Goal: Check status

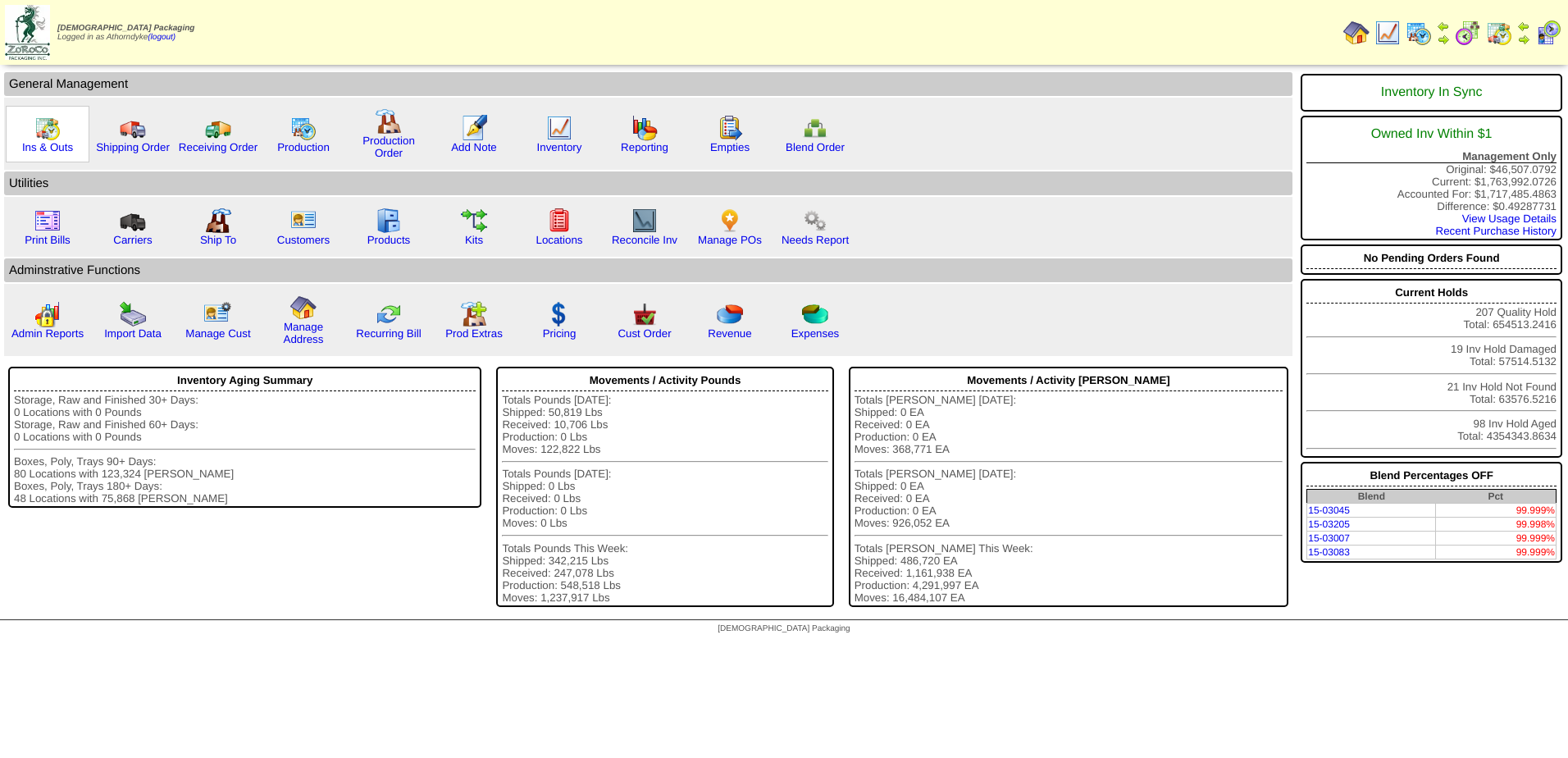
click at [54, 139] on img at bounding box center [48, 127] width 26 height 26
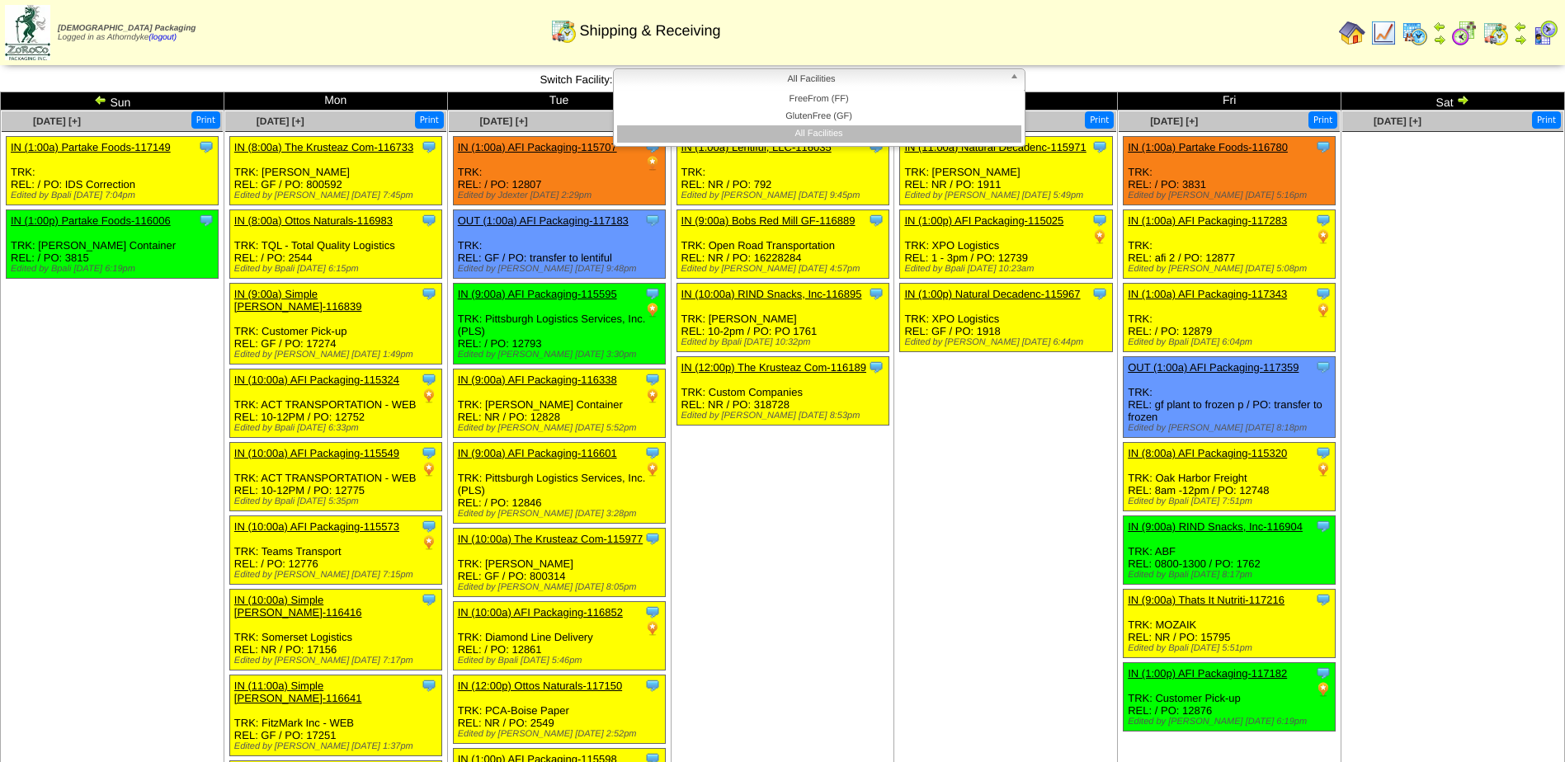
click at [834, 74] on span "All Facilities" at bounding box center [811, 79] width 383 height 20
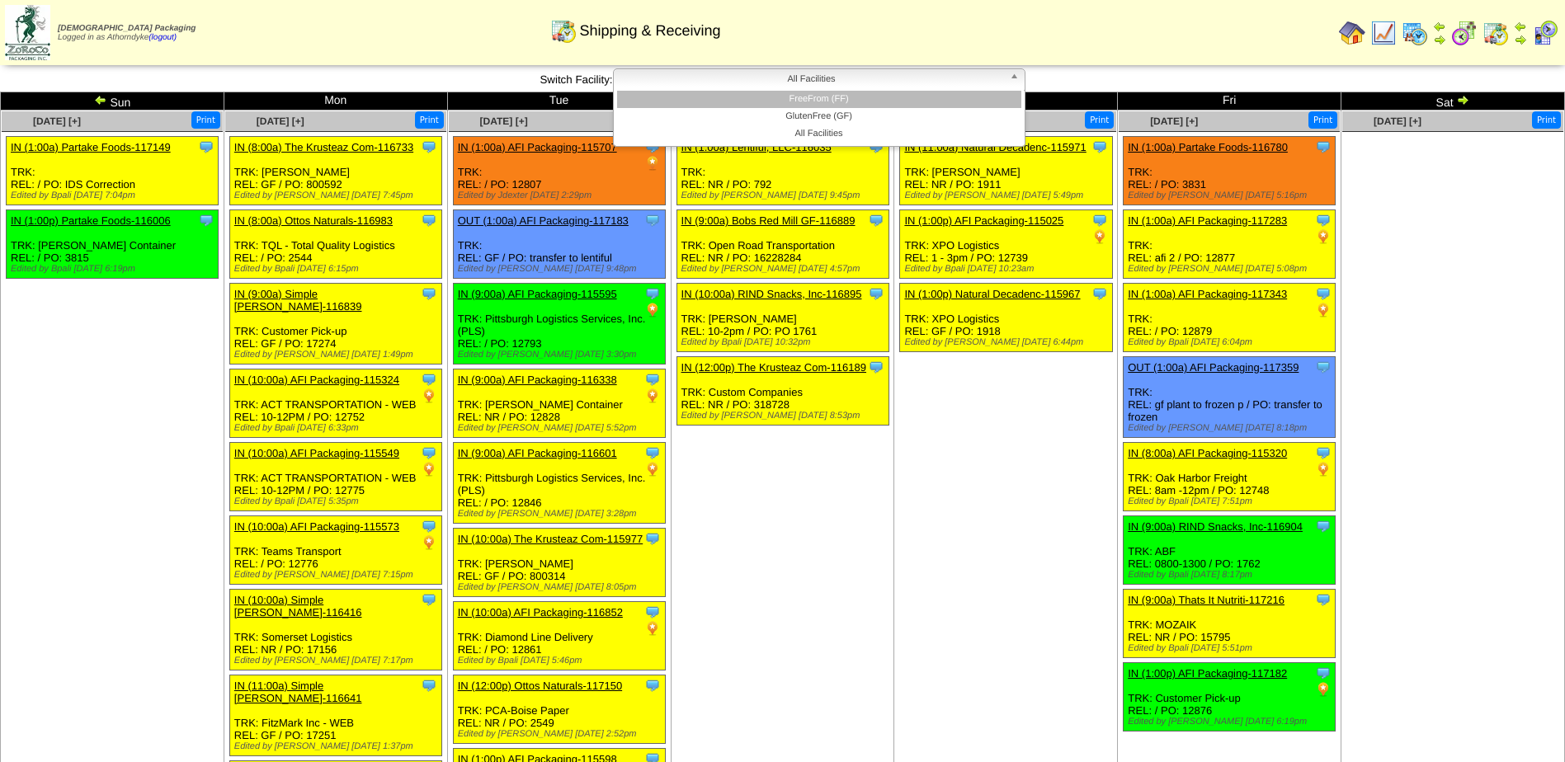
click at [821, 102] on li "FreeFrom (FF)" at bounding box center [819, 99] width 404 height 17
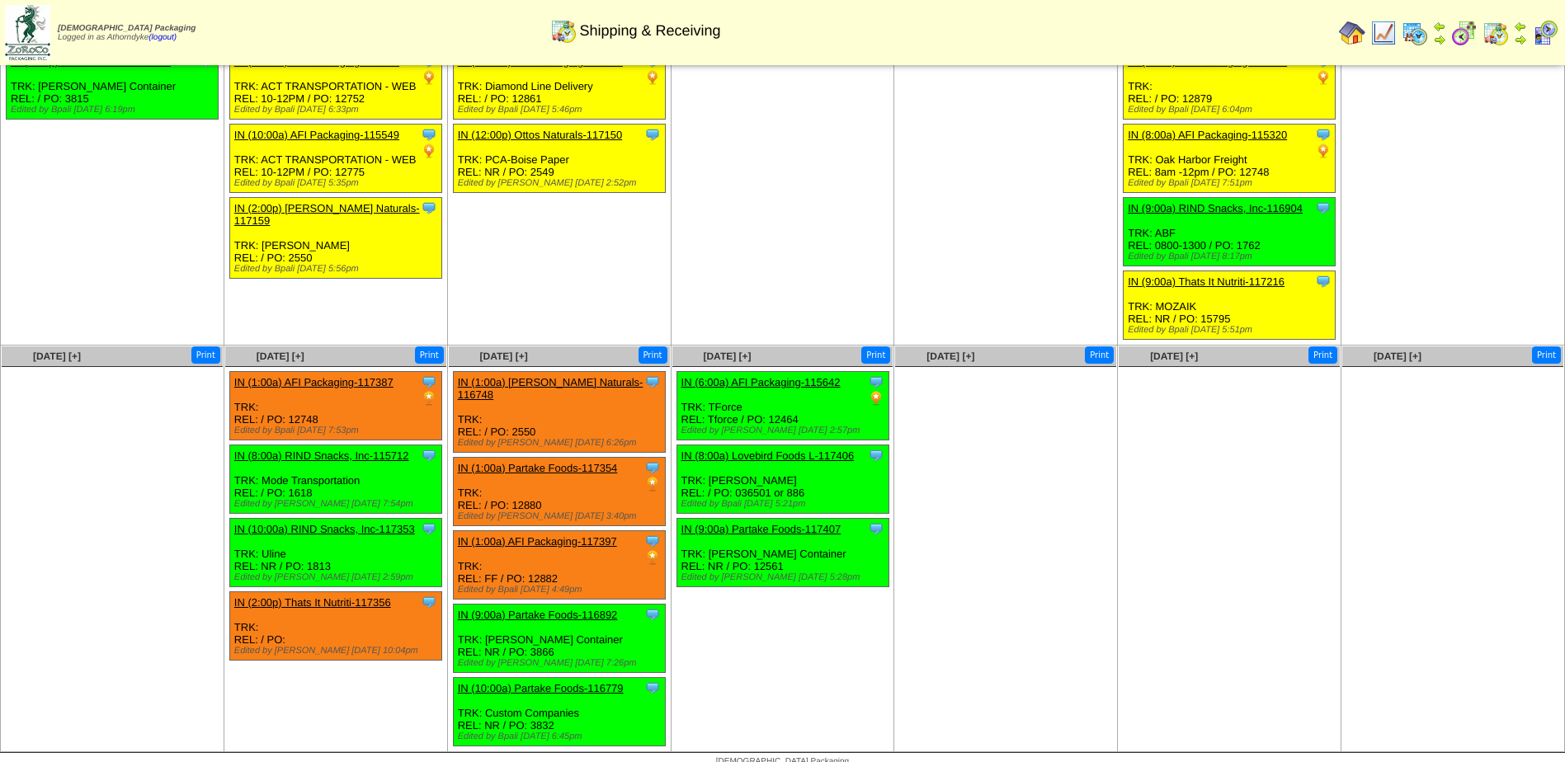
scroll to position [160, 0]
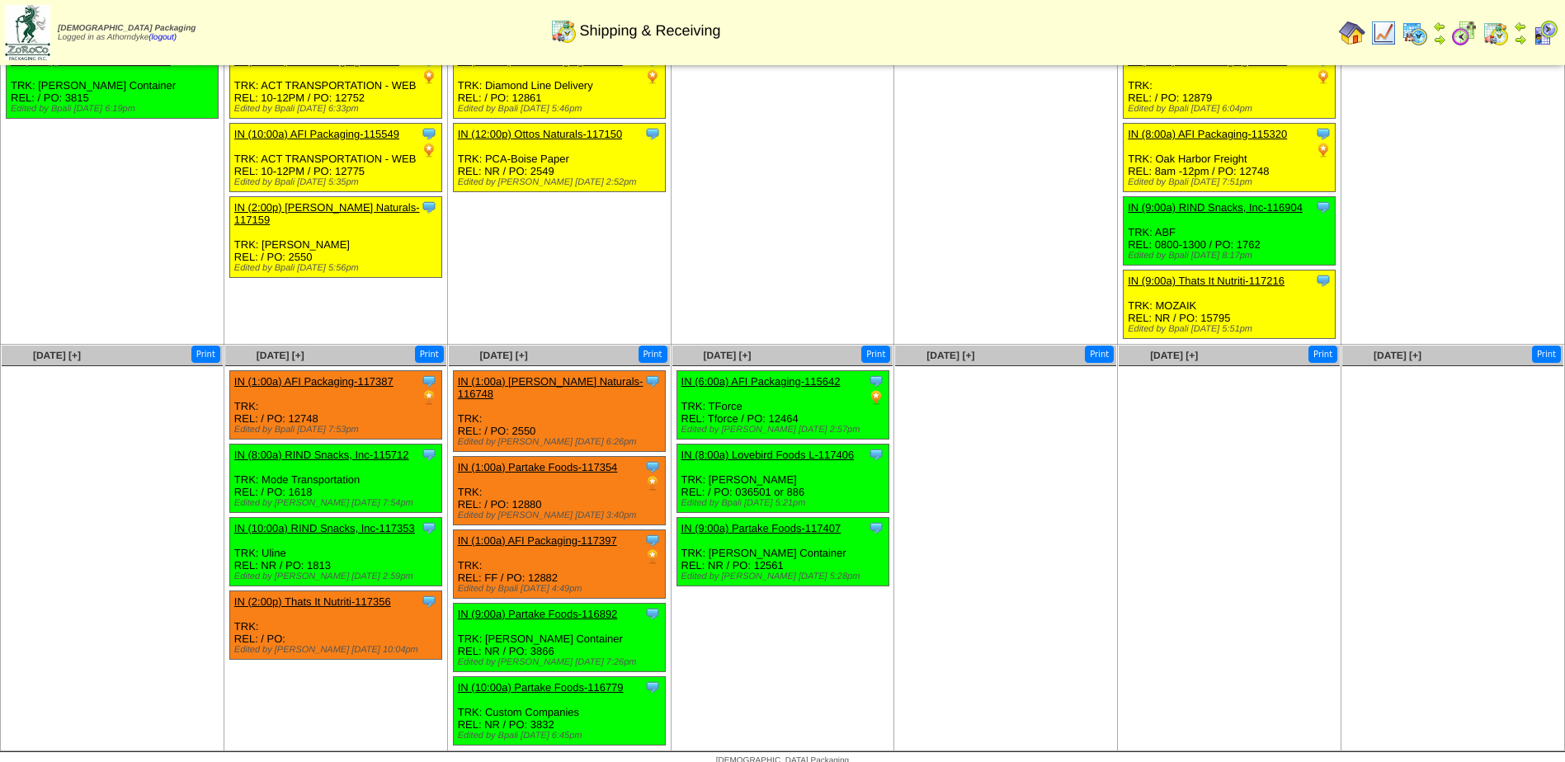
click at [366, 600] on link "IN (2:00p) Thats It Nutriti-117356" at bounding box center [312, 601] width 157 height 12
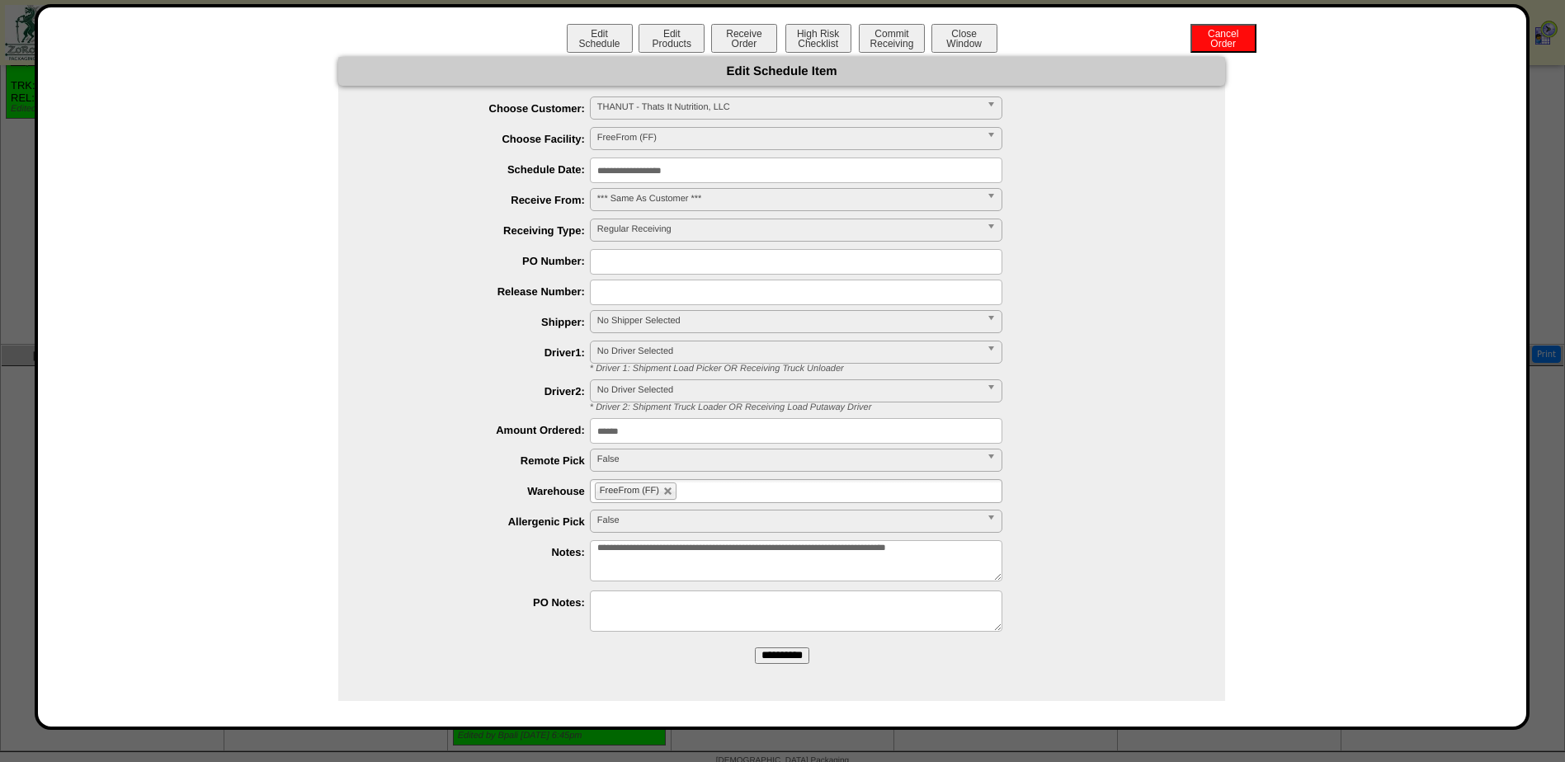
click at [1312, 314] on div "**********" at bounding box center [781, 379] width 1455 height 644
click at [967, 37] on button "Close Window" at bounding box center [964, 38] width 66 height 29
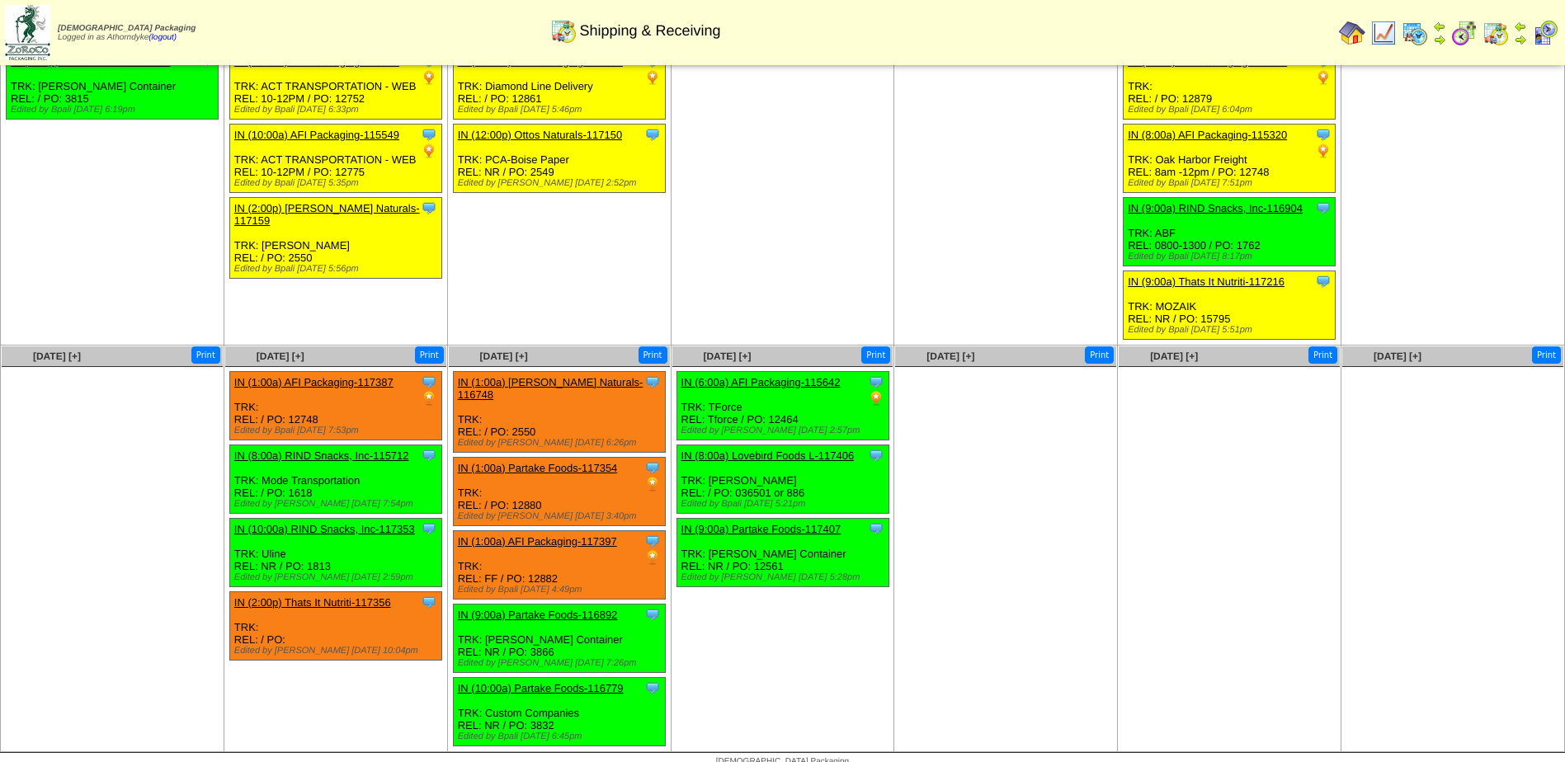
scroll to position [160, 0]
